Goal: Task Accomplishment & Management: Manage account settings

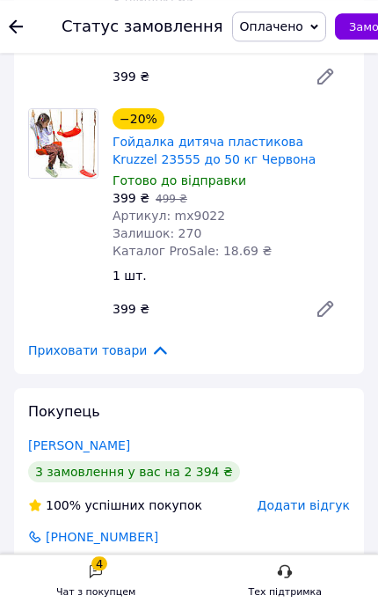
scroll to position [415, 0]
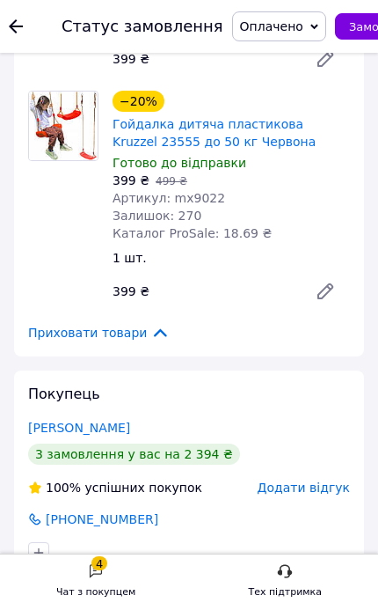
click at [53, 421] on link "Мосійчук Андрій" at bounding box center [79, 428] width 102 height 14
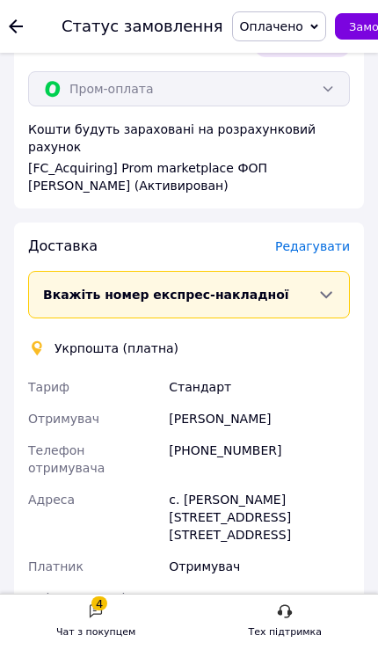
scroll to position [985, 0]
click at [324, 239] on span "Редагувати" at bounding box center [312, 246] width 75 height 14
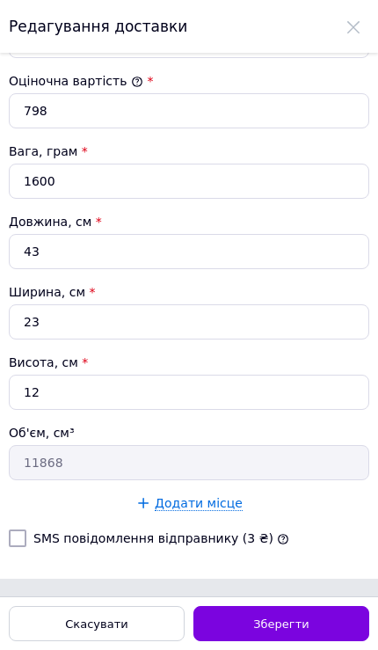
scroll to position [771, 0]
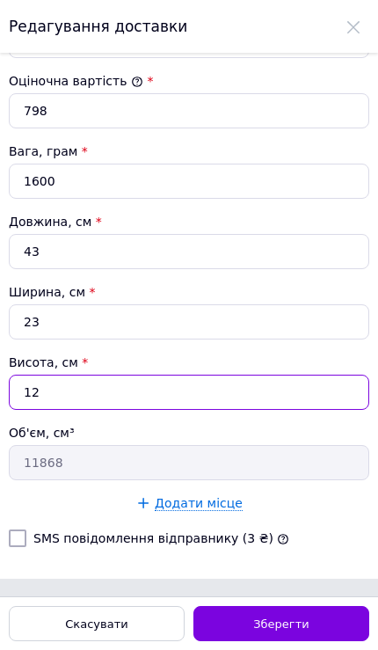
click at [192, 394] on input "12" at bounding box center [189, 392] width 361 height 35
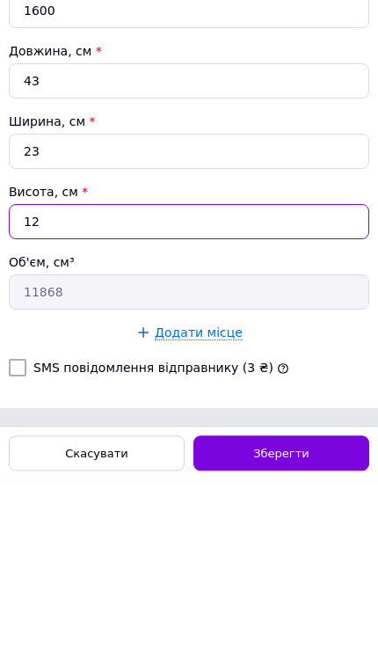
type input "1"
type input "989"
type input "16"
type input "15824"
type input "16"
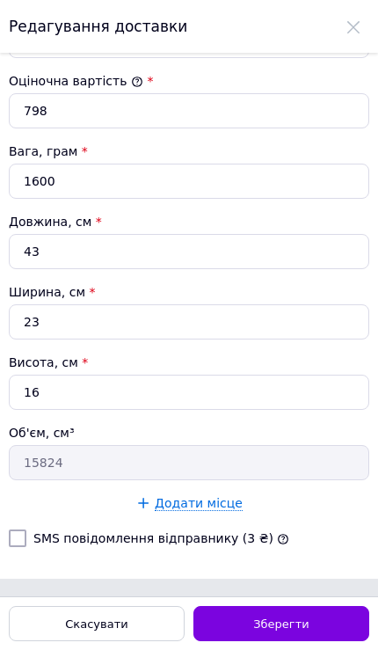
click at [291, 609] on span "Зберегти" at bounding box center [280, 624] width 55 height 13
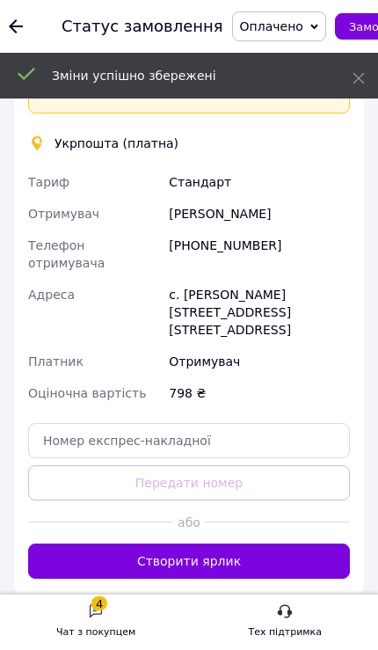
scroll to position [1188, 0]
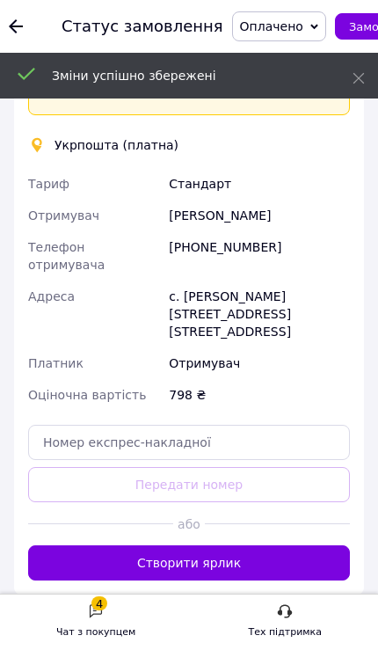
click at [274, 546] on button "Створити ярлик" at bounding box center [189, 563] width 322 height 35
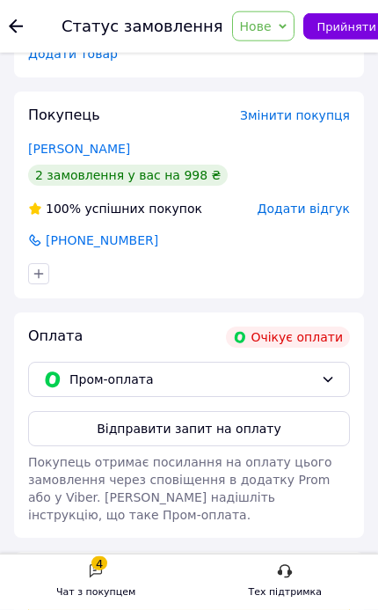
scroll to position [407, 0]
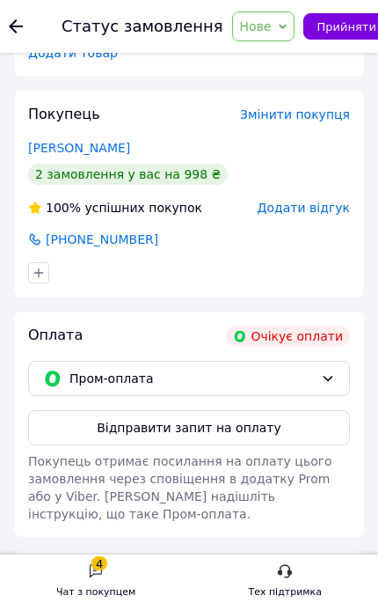
click at [84, 415] on button "Відправити запит на оплату" at bounding box center [189, 427] width 322 height 35
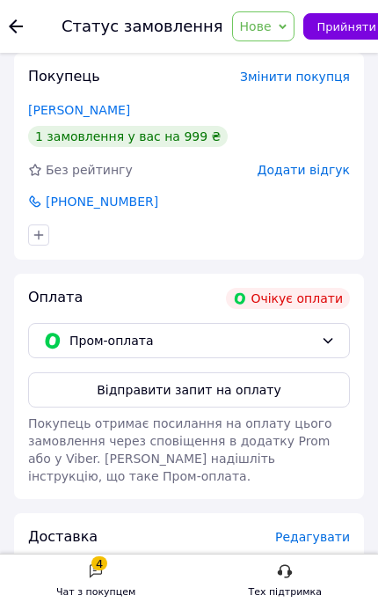
scroll to position [431, 0]
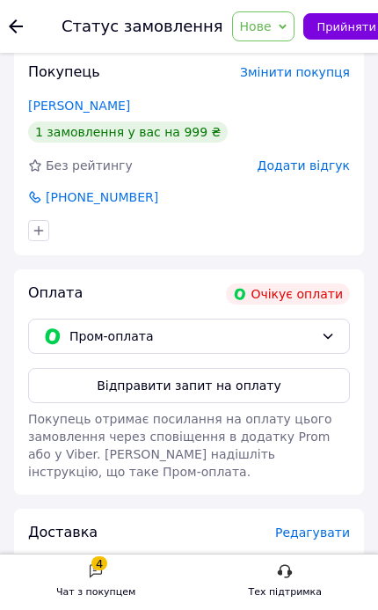
click at [231, 393] on button "Відправити запит на оплату" at bounding box center [189, 385] width 322 height 35
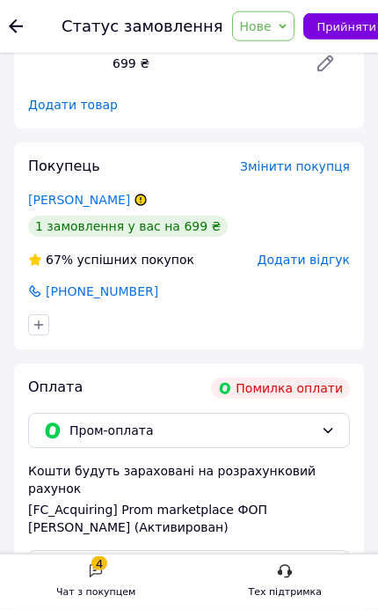
click at [209, 555] on button "Відправити запит на оплату" at bounding box center [189, 567] width 322 height 35
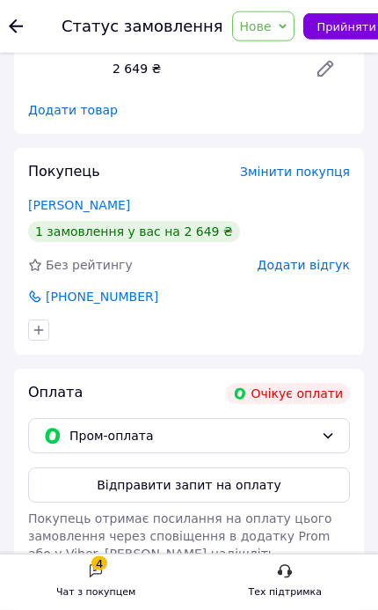
click at [230, 484] on button "Відправити запит на оплату" at bounding box center [189, 484] width 322 height 35
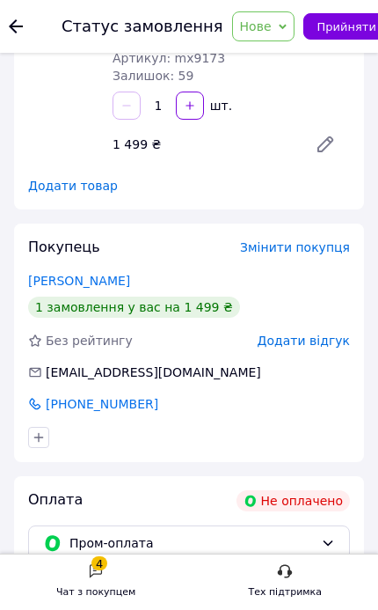
scroll to position [339, 0]
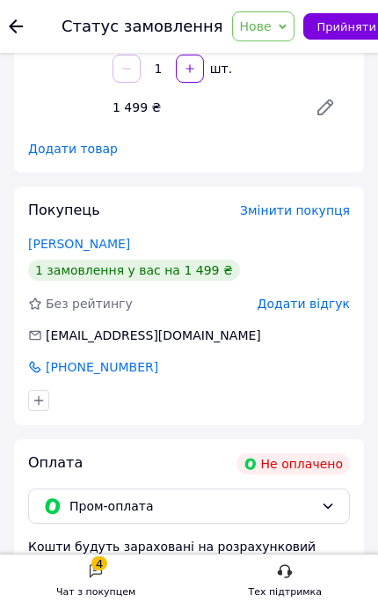
click at [217, 499] on span "Пром-оплата" at bounding box center [192, 505] width 245 height 19
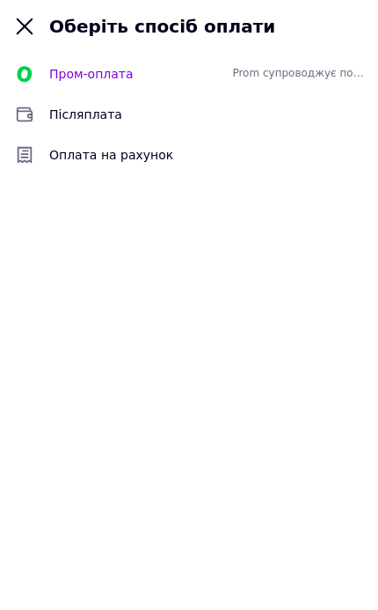
click at [22, 20] on icon at bounding box center [24, 26] width 21 height 21
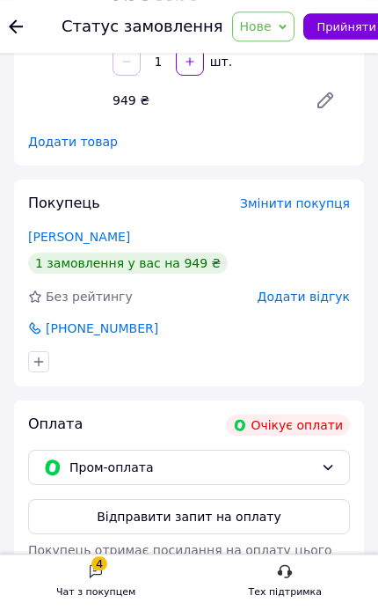
click at [249, 514] on button "Відправити запит на оплату" at bounding box center [189, 516] width 322 height 35
